Goal: Information Seeking & Learning: Learn about a topic

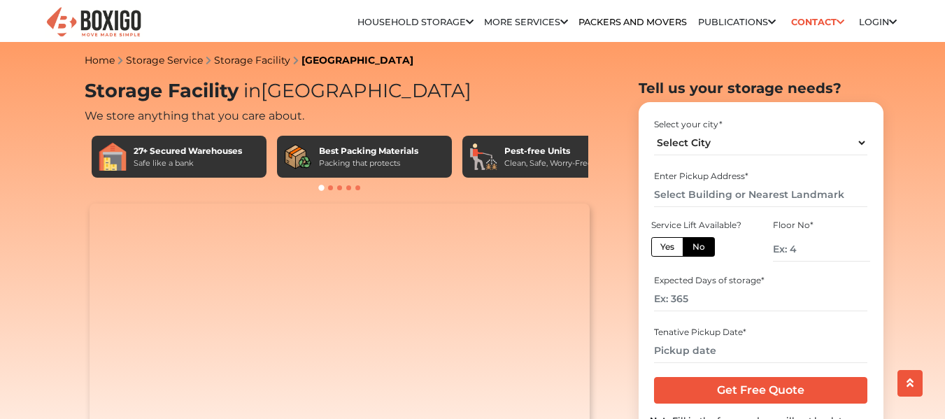
click at [167, 151] on div "27+ Secured Warehouses" at bounding box center [188, 151] width 108 height 13
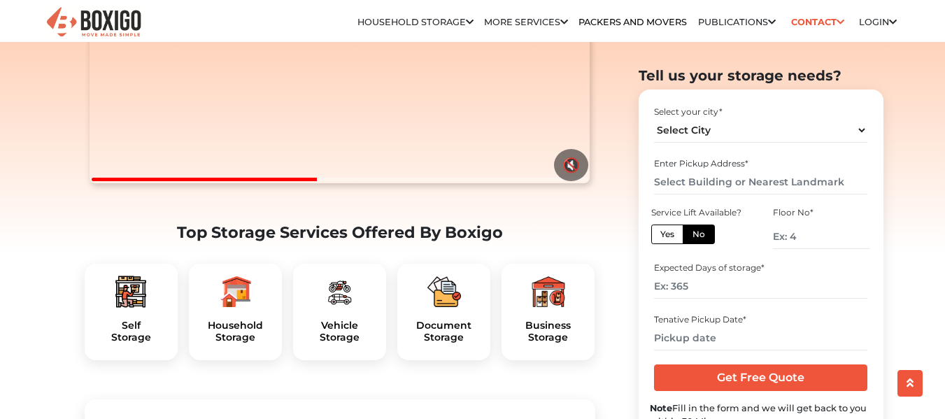
scroll to position [292, 0]
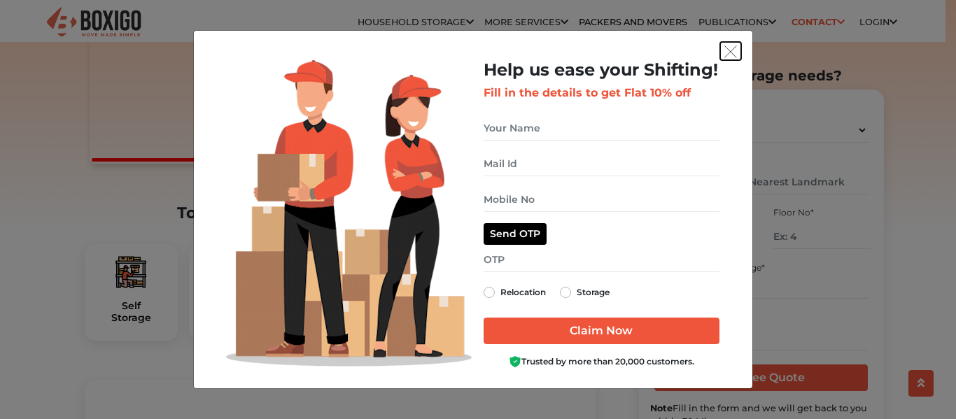
click at [738, 52] on button "get free quote dialog" at bounding box center [730, 51] width 21 height 18
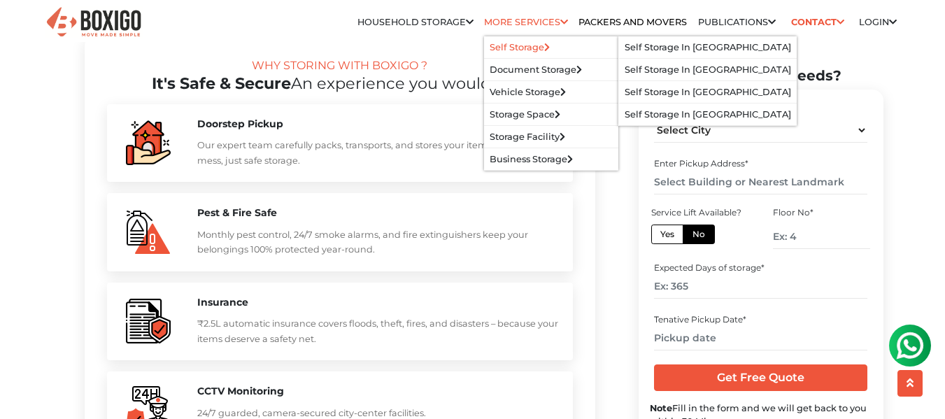
scroll to position [0, 0]
click at [626, 47] on link "Self Storage in [GEOGRAPHIC_DATA]" at bounding box center [708, 47] width 167 height 10
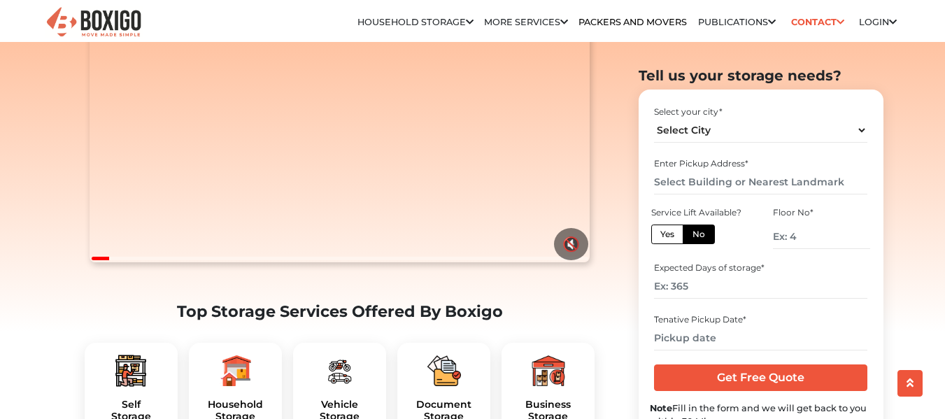
scroll to position [300, 0]
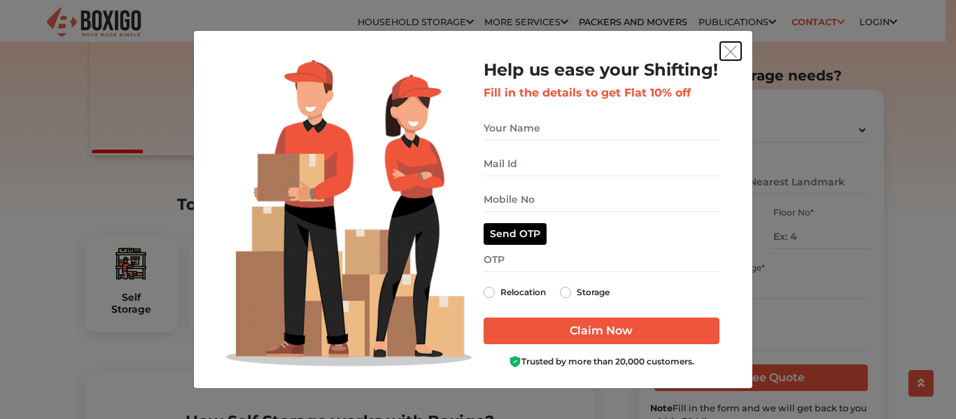
click at [726, 50] on img "get free quote dialog" at bounding box center [730, 51] width 13 height 13
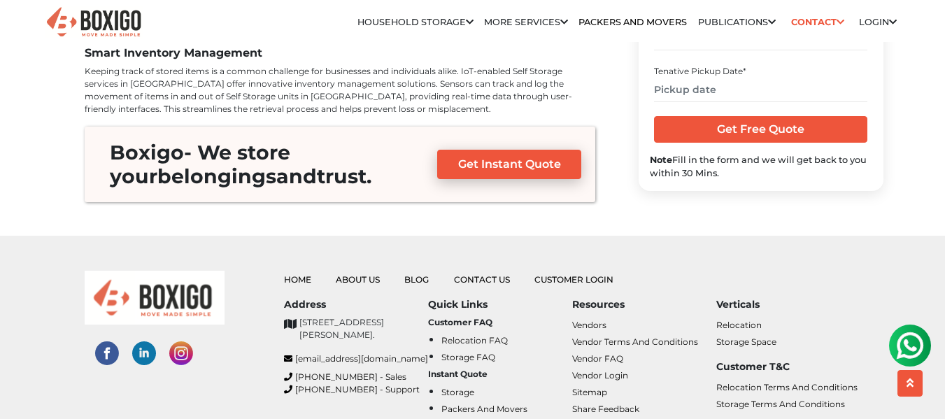
scroll to position [5319, 0]
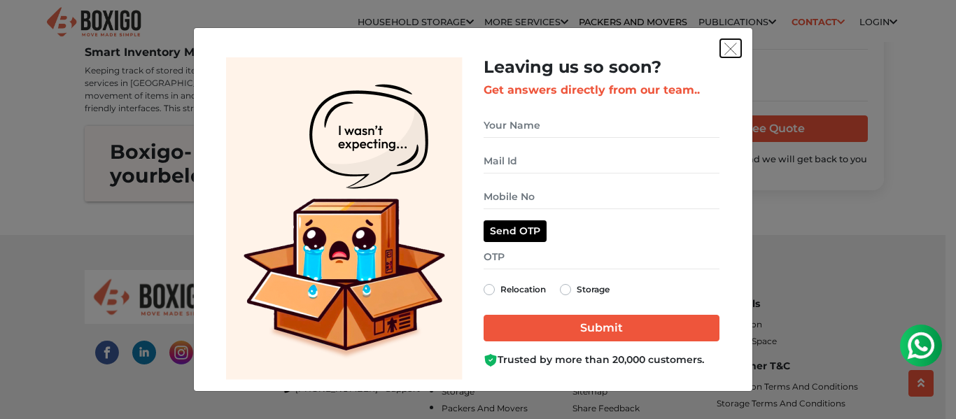
click at [729, 48] on img "get free quote dialog" at bounding box center [730, 49] width 13 height 13
